Goal: Navigation & Orientation: Find specific page/section

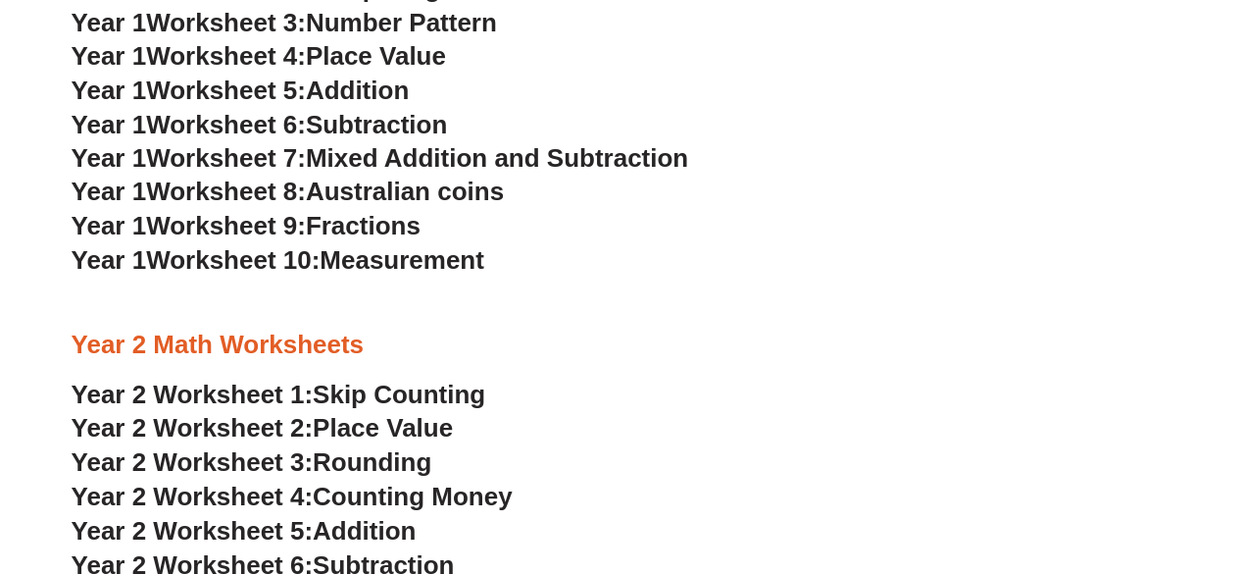
scroll to position [1863, 0]
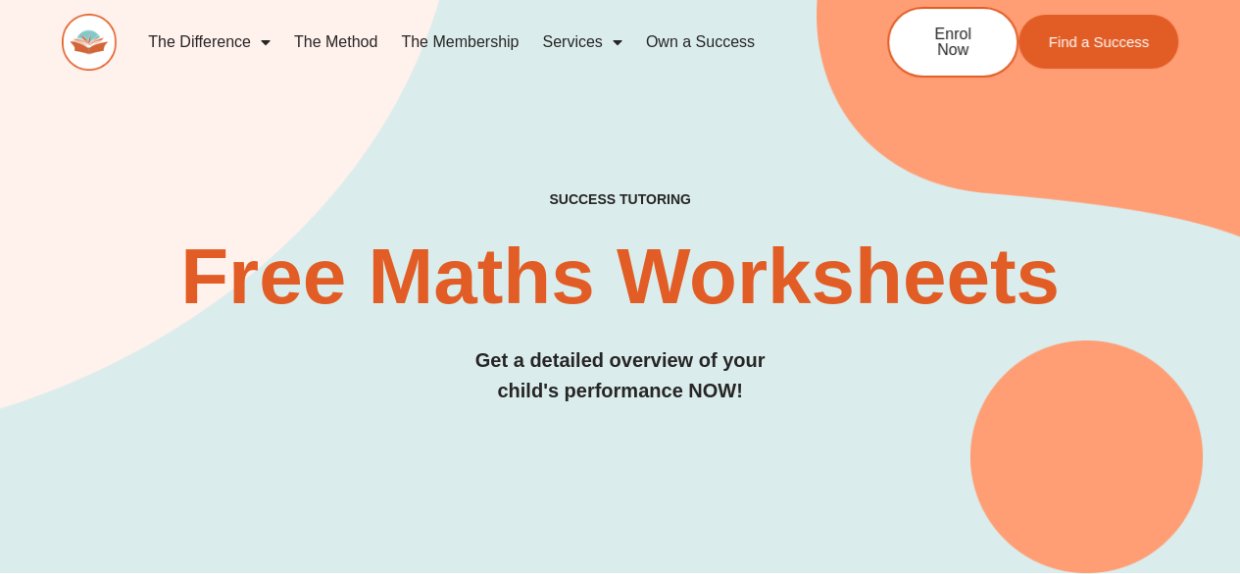
click at [70, 30] on img at bounding box center [89, 42] width 55 height 57
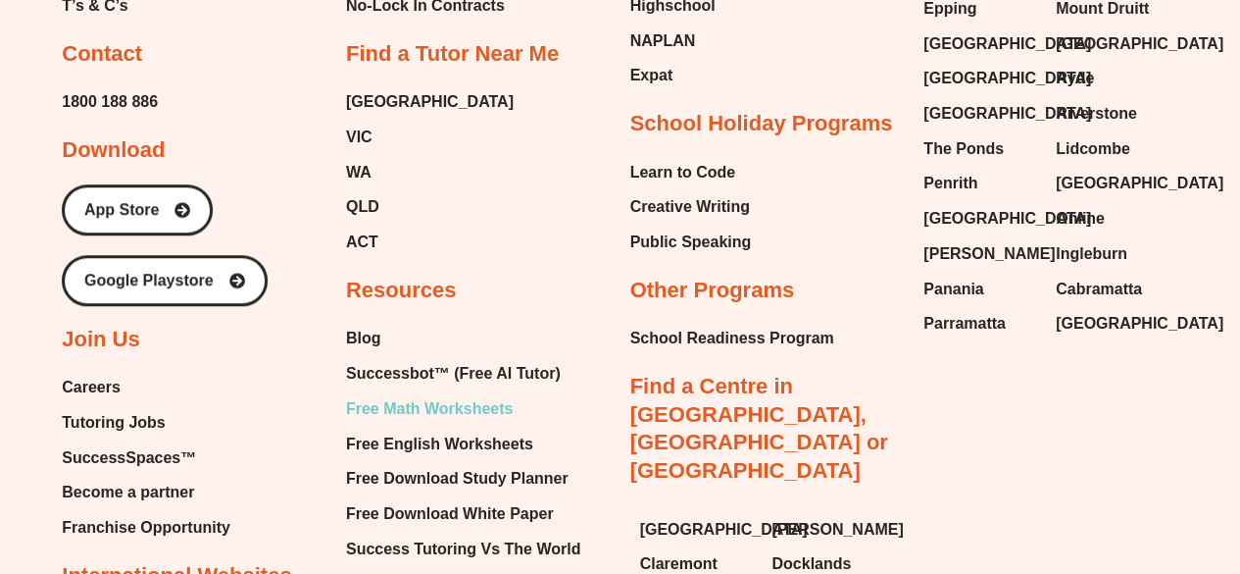
scroll to position [8116, 0]
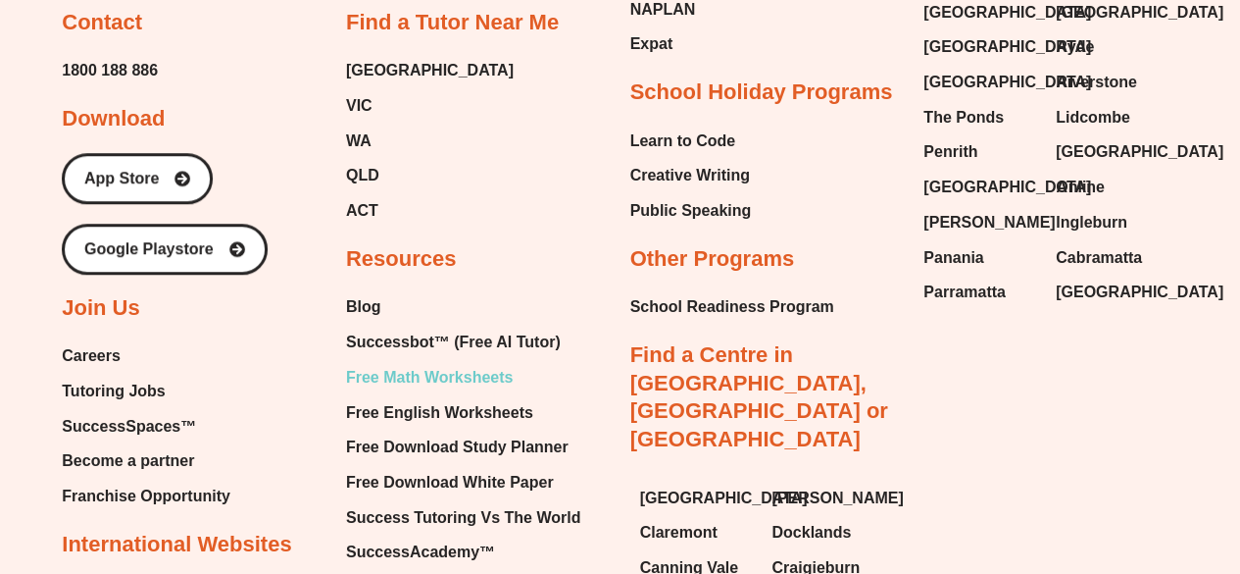
click at [494, 363] on span "Free Math Worksheets" at bounding box center [429, 377] width 167 height 29
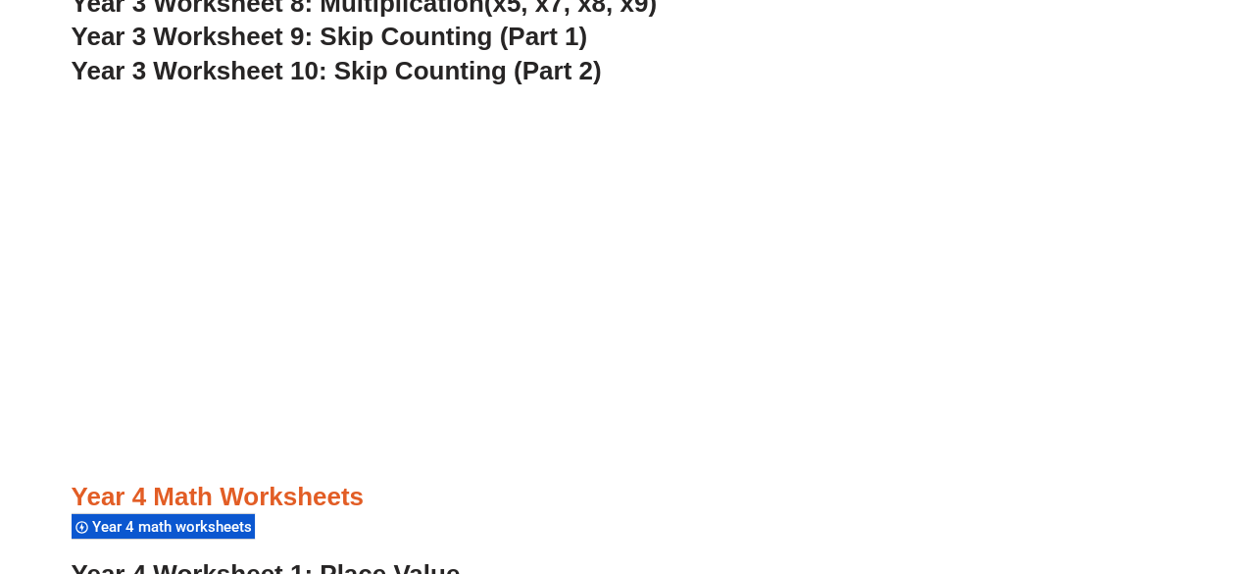
scroll to position [2950, 0]
